Goal: Information Seeking & Learning: Learn about a topic

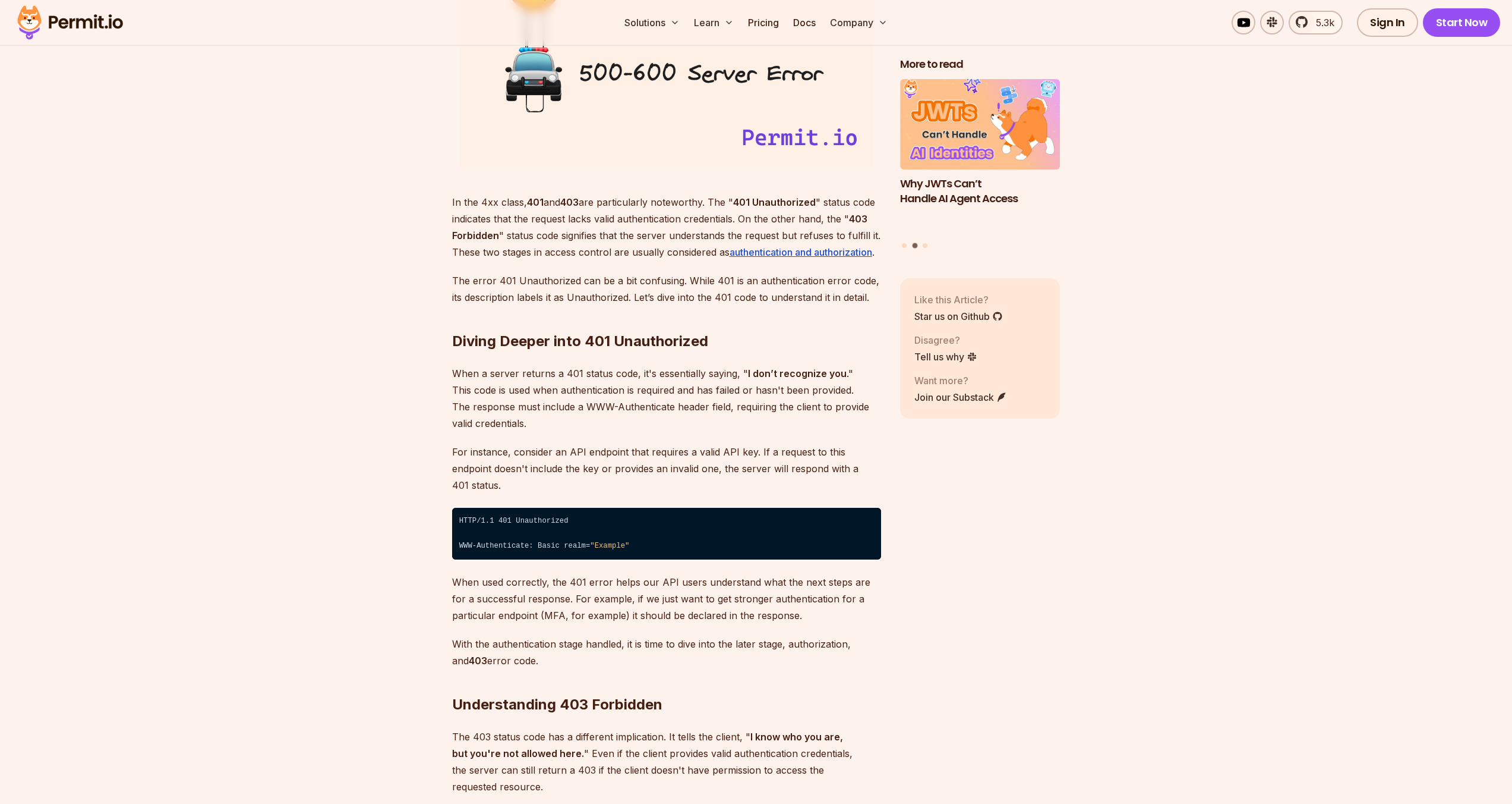
scroll to position [1832, 0]
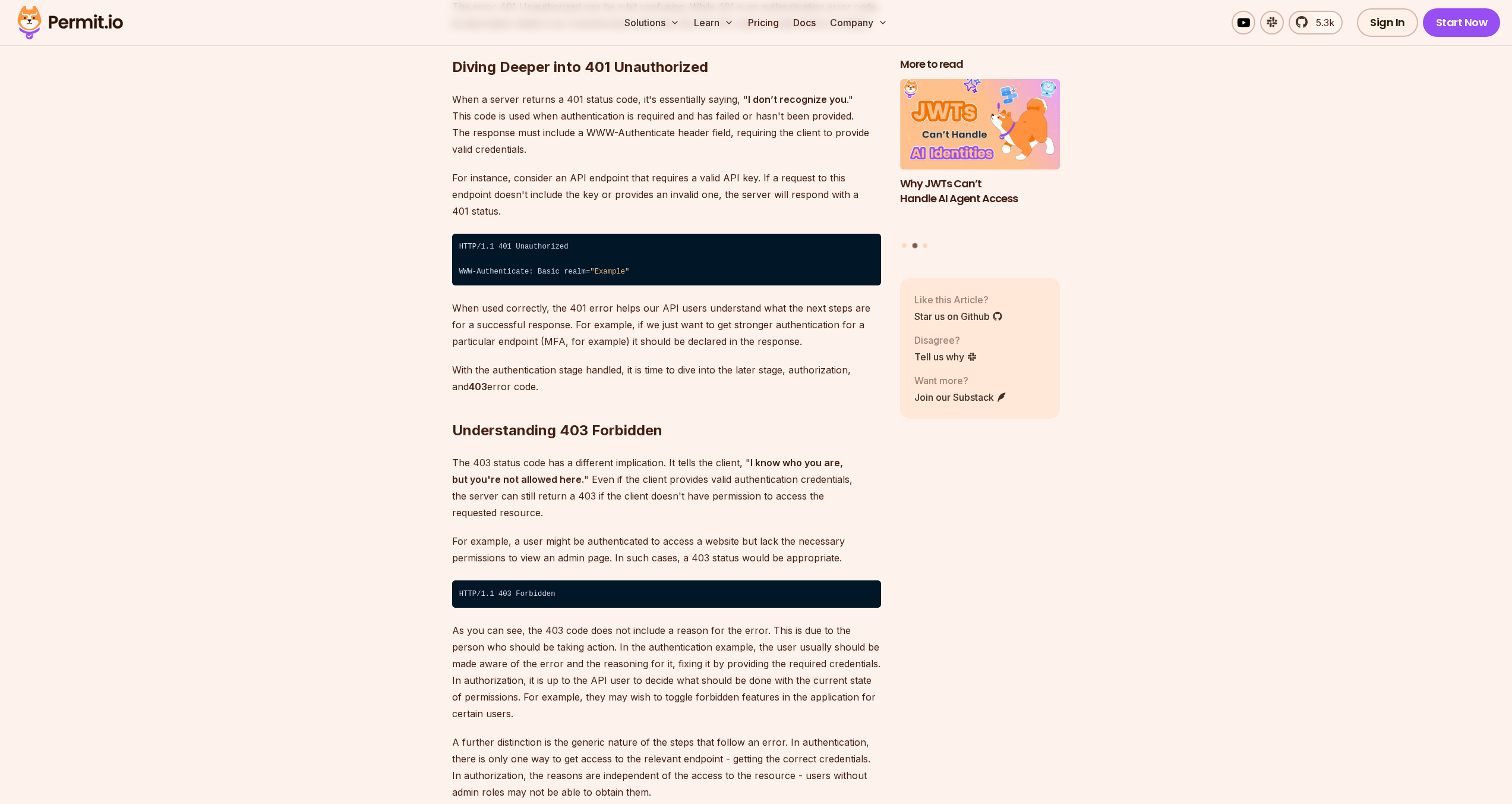
click at [467, 464] on strong "I know who you are, but you're not allowed here." at bounding box center [647, 470] width 391 height 29
drag, startPoint x: 493, startPoint y: 465, endPoint x: 533, endPoint y: 468, distance: 40.1
click at [532, 467] on strong "I know who you are, but you're not allowed here." at bounding box center [647, 470] width 391 height 29
click at [533, 468] on strong "I know who you are, but you're not allowed here." at bounding box center [647, 470] width 391 height 29
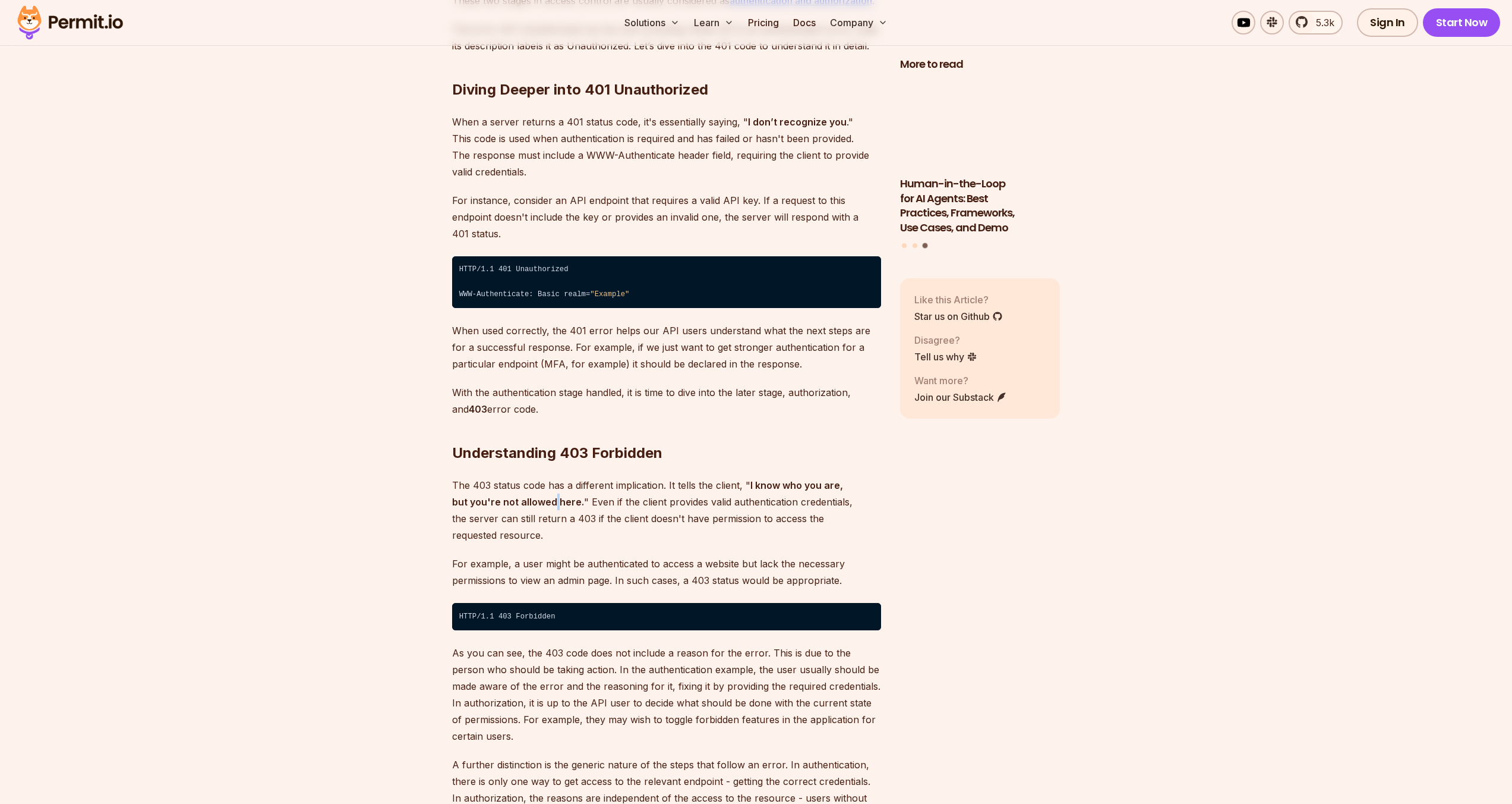
scroll to position [1794, 0]
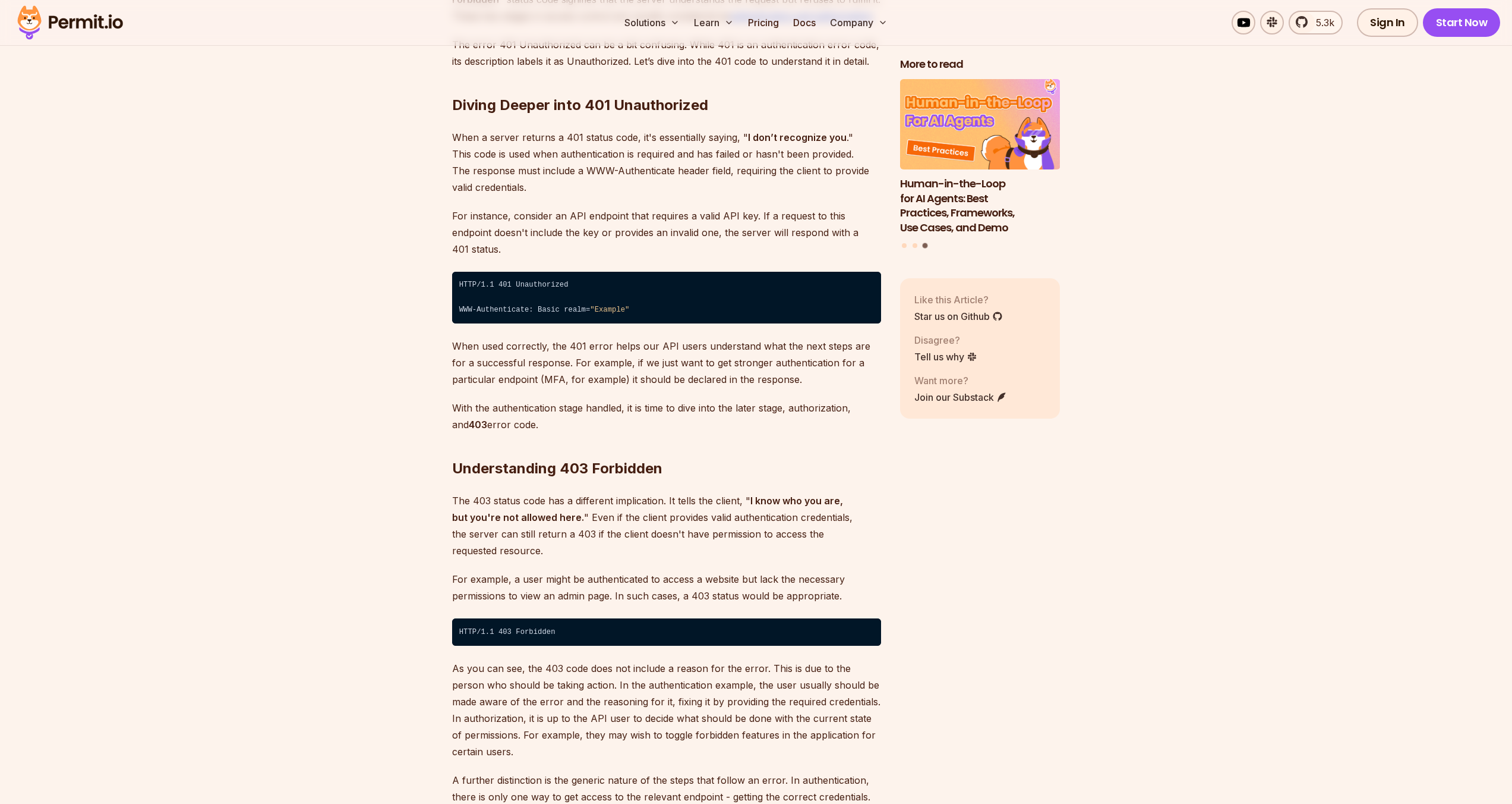
click at [634, 492] on p "The 403 status code has a different implication. It tells the client, " I know …" at bounding box center [667, 525] width 429 height 67
click at [552, 450] on h2 "Understanding 403 Forbidden" at bounding box center [667, 445] width 429 height 67
drag, startPoint x: 603, startPoint y: 456, endPoint x: 640, endPoint y: 454, distance: 37.1
click at [637, 453] on h2 "Understanding 403 Forbidden" at bounding box center [667, 445] width 429 height 67
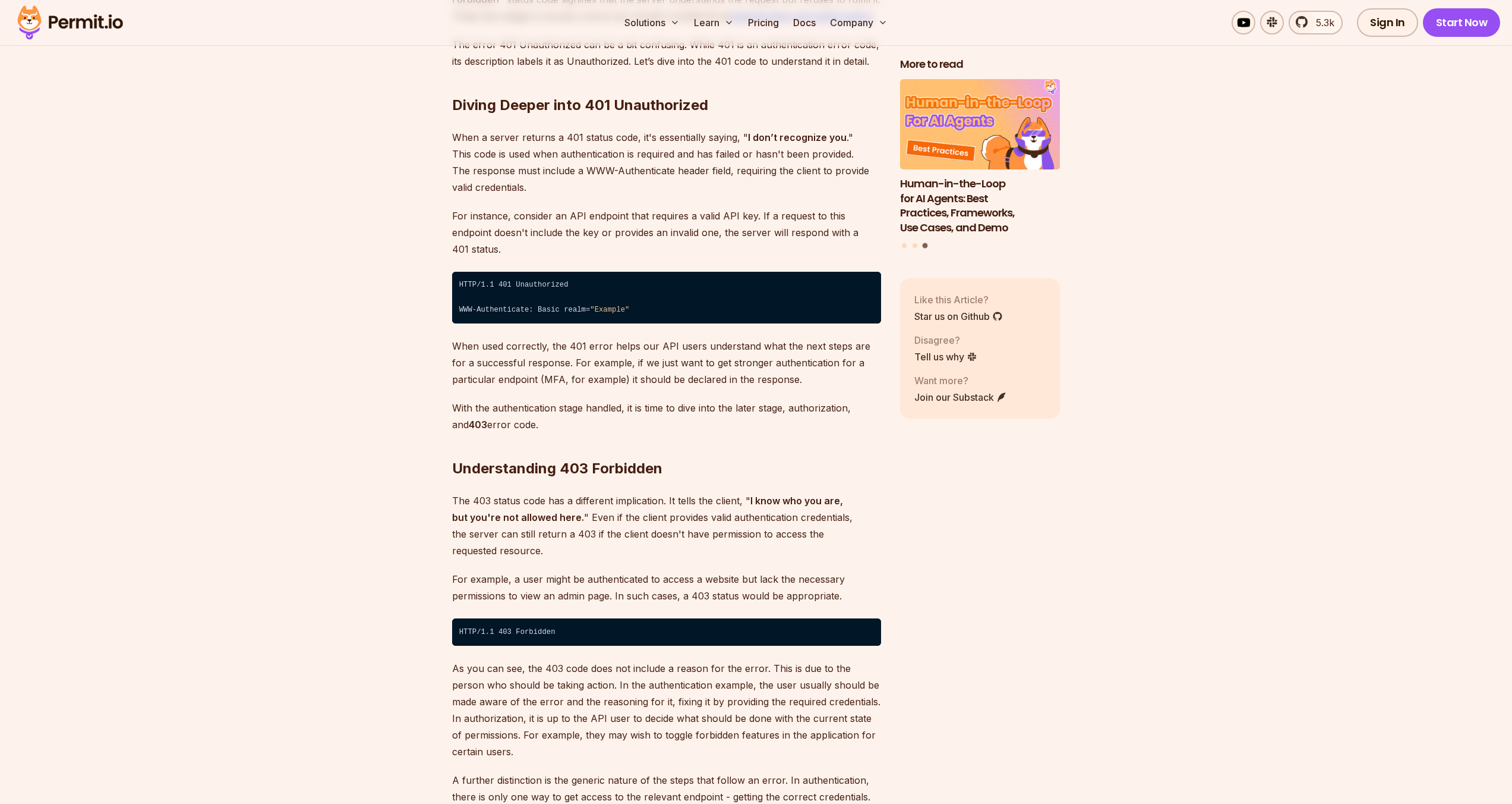
click at [640, 454] on h2 "Understanding 403 Forbidden" at bounding box center [667, 445] width 429 height 67
click at [587, 158] on p "When a server returns a 401 status code, it's essentially saying, " I don’t rec…" at bounding box center [667, 163] width 429 height 67
